Goal: Find specific page/section: Find specific page/section

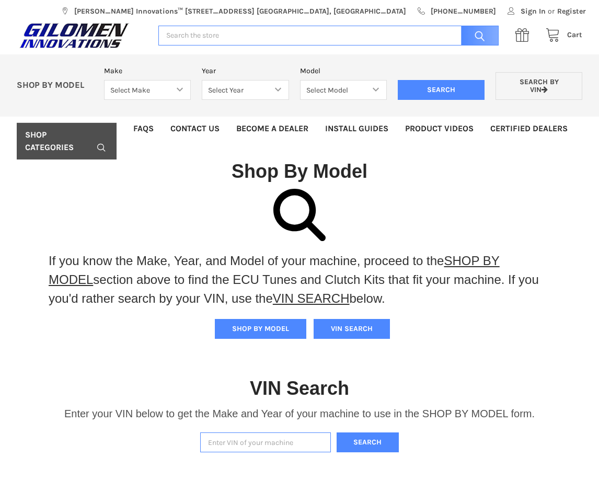
drag, startPoint x: 170, startPoint y: 206, endPoint x: 165, endPoint y: 186, distance: 21.0
click at [170, 205] on div at bounding box center [299, 215] width 599 height 52
click at [154, 96] on select "Select Make Bobcat UTV Gravely UTV ACE 900 RANGER 570 Ranger 700 / 800 RANGER 9…" at bounding box center [147, 90] width 87 height 20
select select "316"
click at [104, 80] on select "Select Make Bobcat UTV Gravely UTV ACE 900 RANGER 570 Ranger 700 / 800 RANGER 9…" at bounding box center [147, 90] width 87 height 20
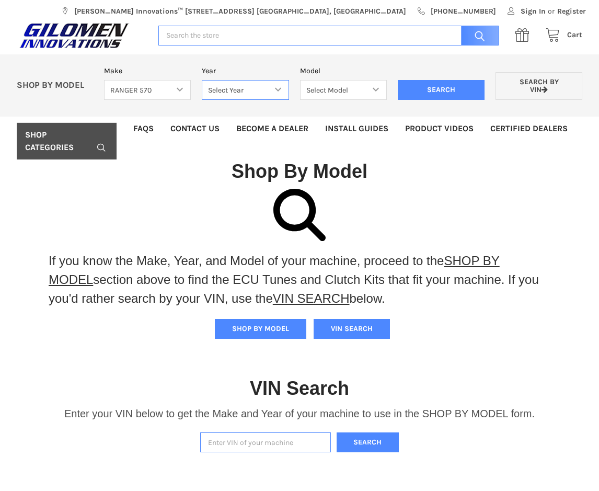
click at [255, 91] on select "Select Year [DATE] 2016 2017 2018 2019 2020 2021 2022 2023 2024 2025" at bounding box center [245, 90] width 87 height 20
select select "381"
click at [202, 80] on select "Select Year [DATE] 2016 2017 2018 2019 2020 2021 2022 2023 2024 2025" at bounding box center [245, 90] width 87 height 20
click at [359, 93] on select "Select Model 570 Fullsize 570 Crew Fullsize 570 Midsize 570 Crew Midsize" at bounding box center [343, 90] width 87 height 20
select select "385"
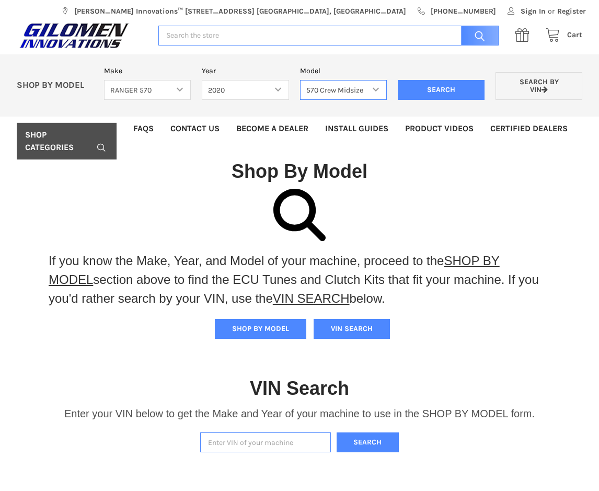
click at [300, 80] on select "Select Model 570 Fullsize 570 Crew Fullsize 570 Midsize 570 Crew Midsize" at bounding box center [343, 90] width 87 height 20
click at [437, 96] on input "Search" at bounding box center [441, 90] width 87 height 20
